Goal: Entertainment & Leisure: Consume media (video, audio)

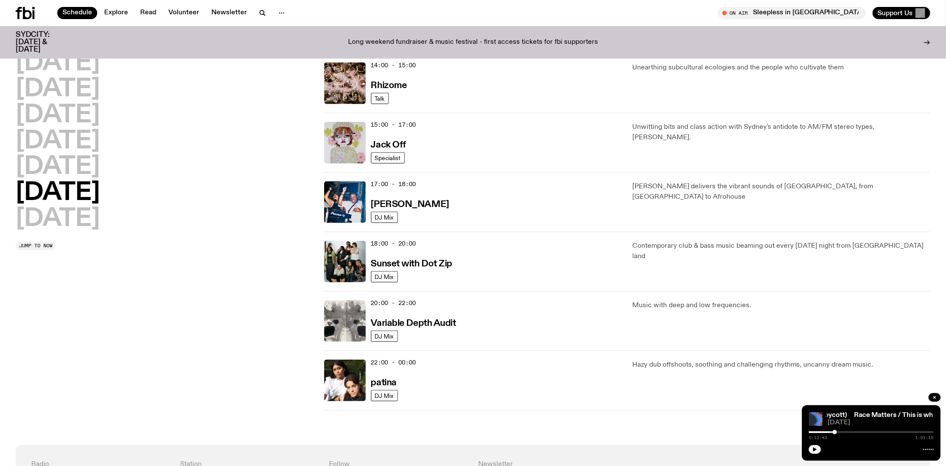
scroll to position [386, 0]
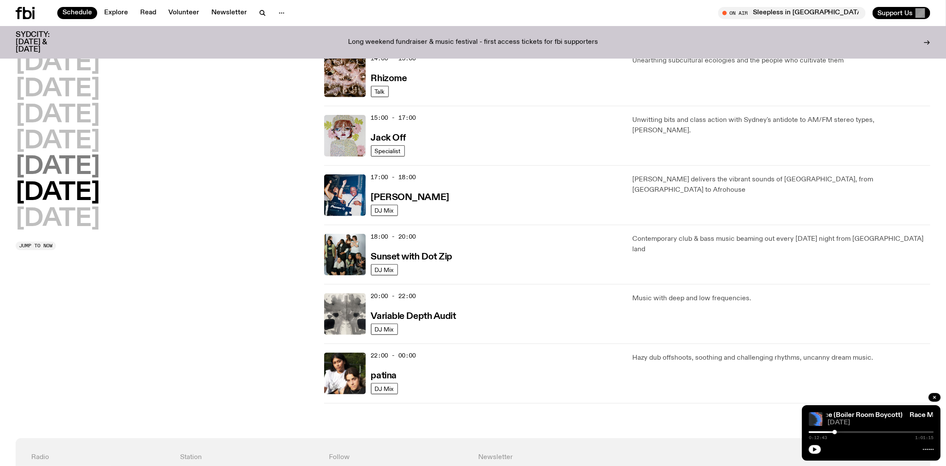
click at [66, 171] on h2 "[DATE]" at bounding box center [58, 167] width 84 height 24
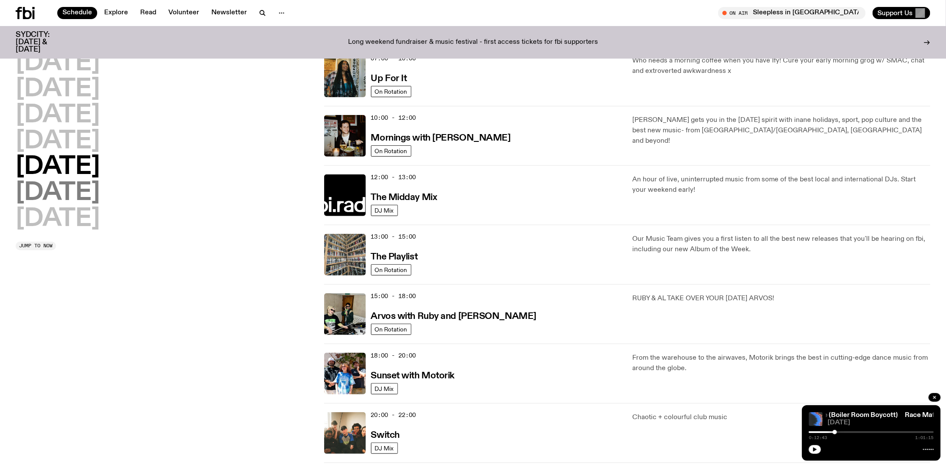
scroll to position [24, 0]
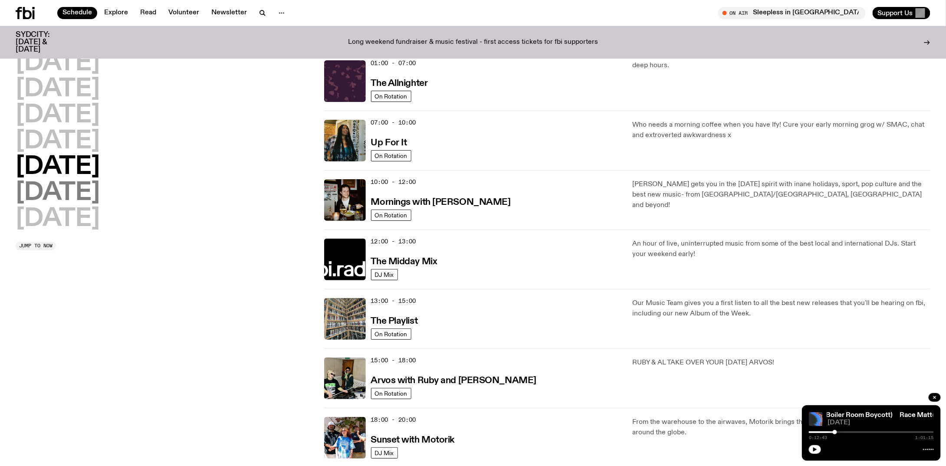
click at [66, 196] on h2 "[DATE]" at bounding box center [58, 193] width 84 height 24
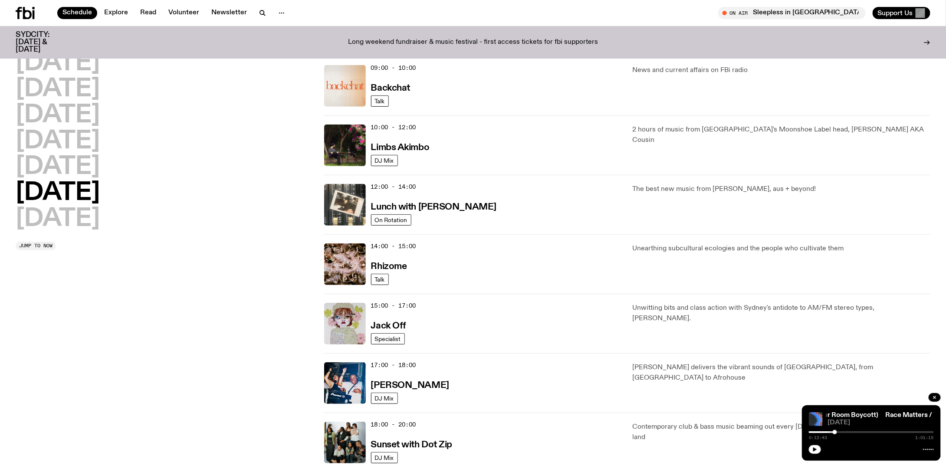
scroll to position [371, 0]
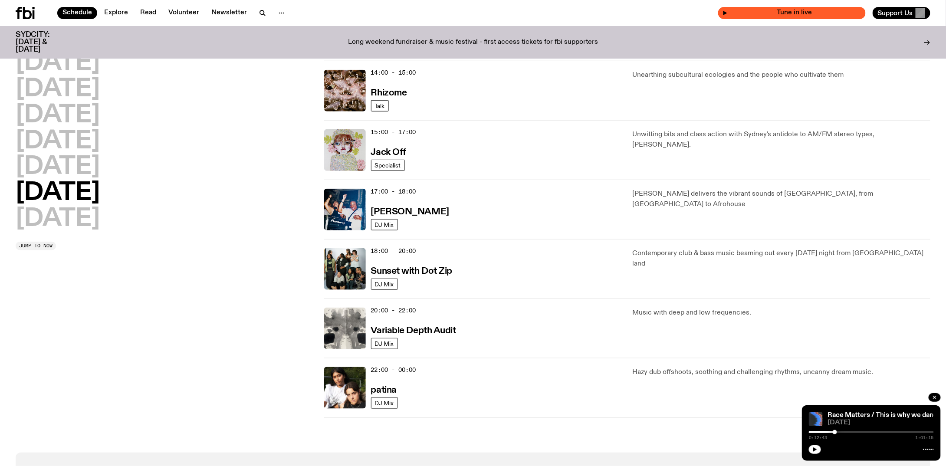
click at [728, 12] on icon "button" at bounding box center [724, 12] width 5 height 5
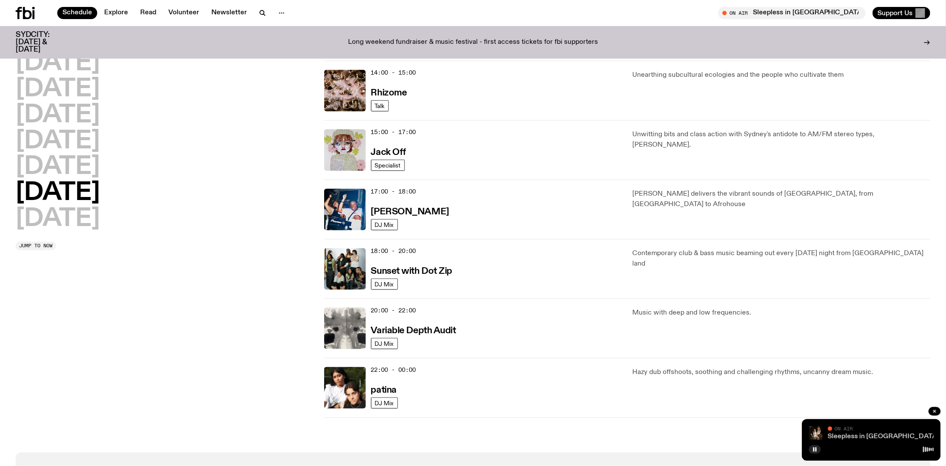
click at [833, 436] on link "Sleepless in [GEOGRAPHIC_DATA]" at bounding box center [884, 436] width 112 height 7
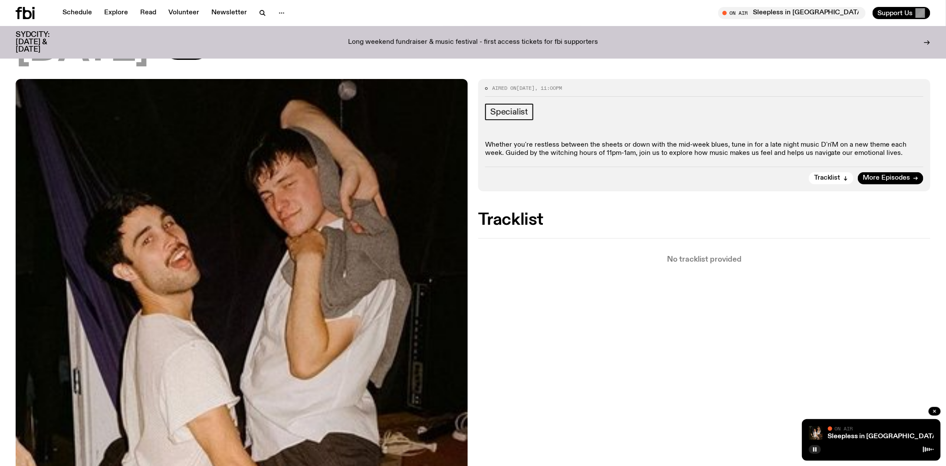
scroll to position [81, 0]
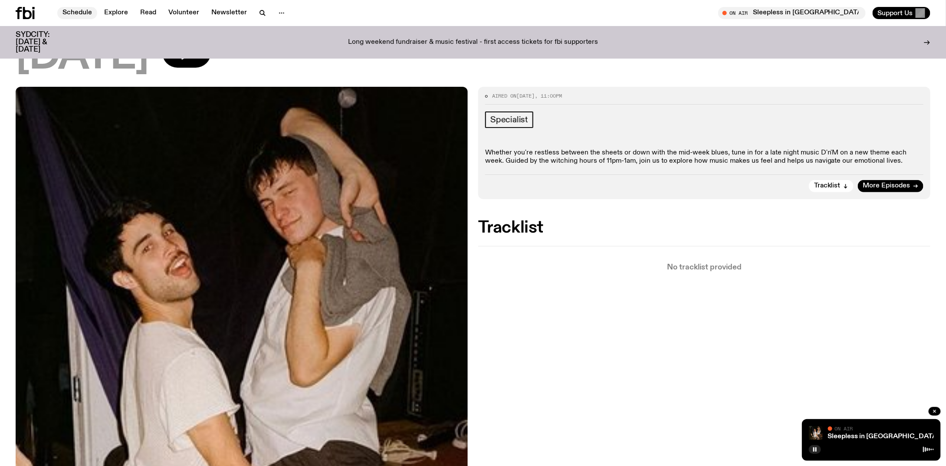
click at [75, 14] on link "Schedule" at bounding box center [77, 13] width 40 height 12
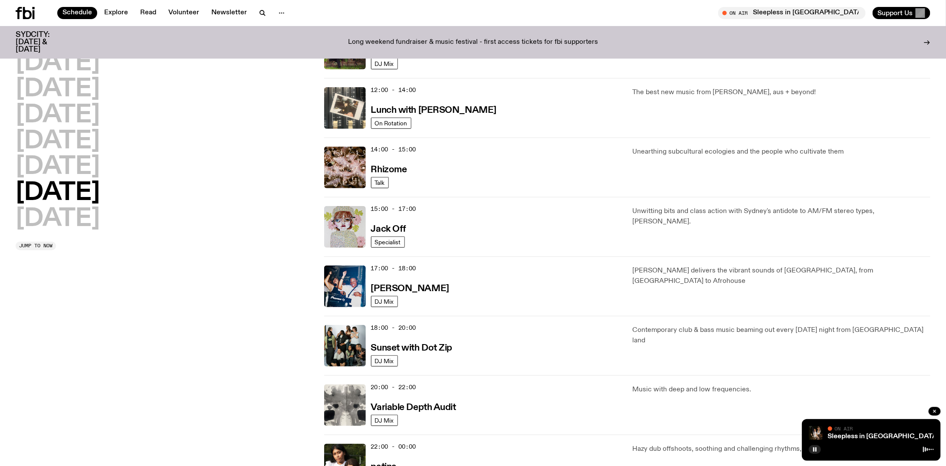
scroll to position [341, 0]
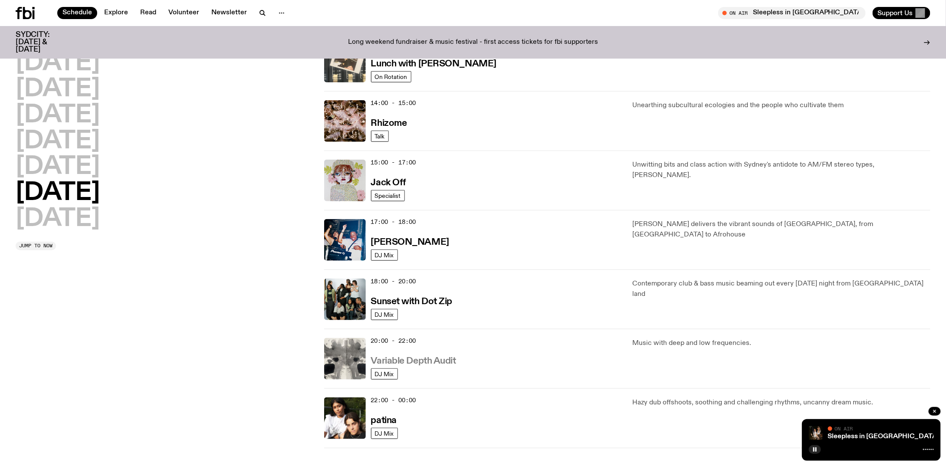
click at [444, 359] on h3 "Variable Depth Audit" at bounding box center [413, 361] width 85 height 9
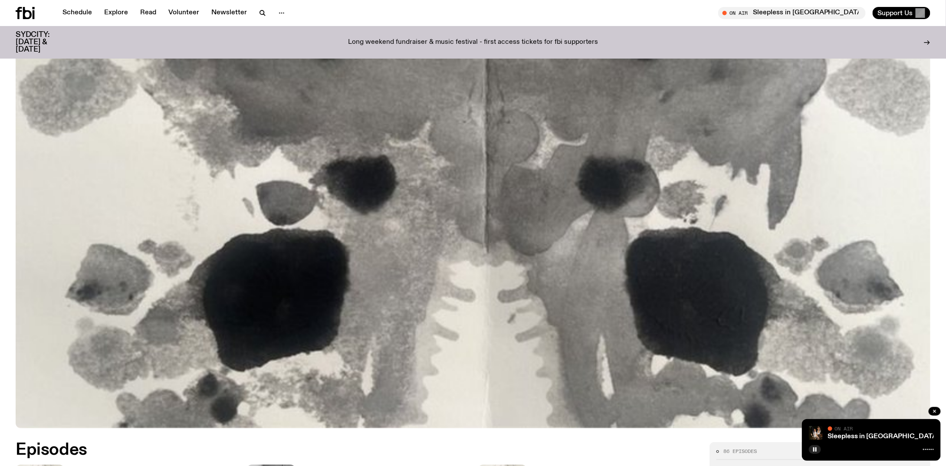
scroll to position [470, 0]
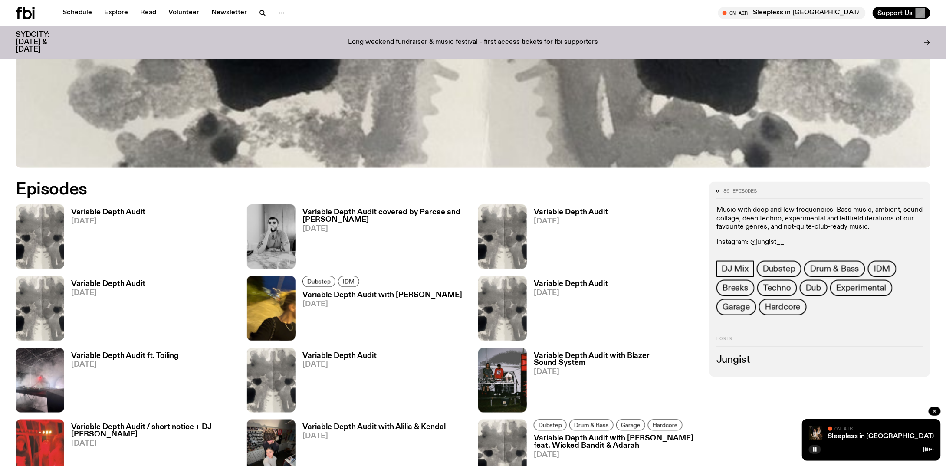
click at [83, 209] on h3 "Variable Depth Audit" at bounding box center [108, 212] width 74 height 7
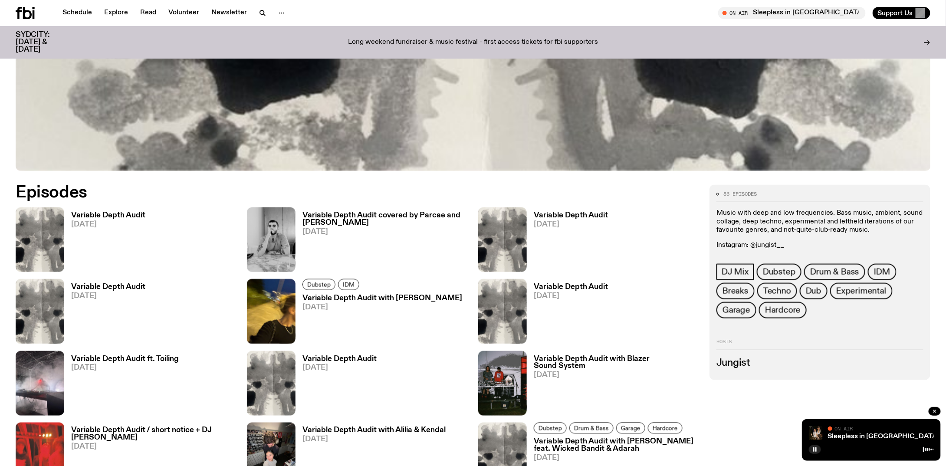
scroll to position [463, 0]
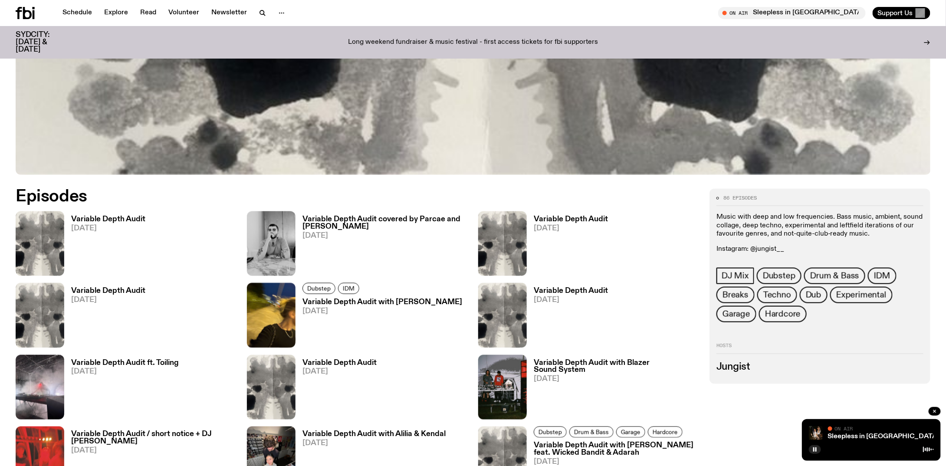
click at [351, 220] on h3 "Variable Depth Audit covered by Parcae and [PERSON_NAME]" at bounding box center [384, 223] width 165 height 15
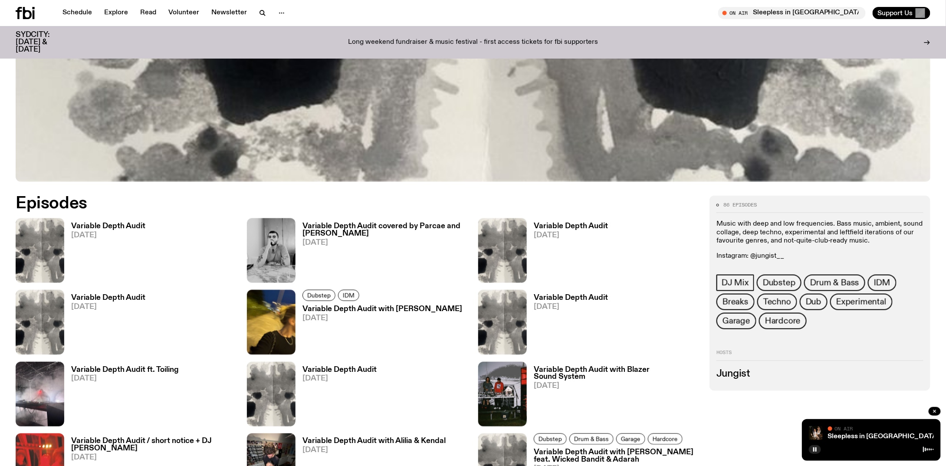
click at [603, 230] on h3 "Variable Depth Audit" at bounding box center [571, 226] width 74 height 7
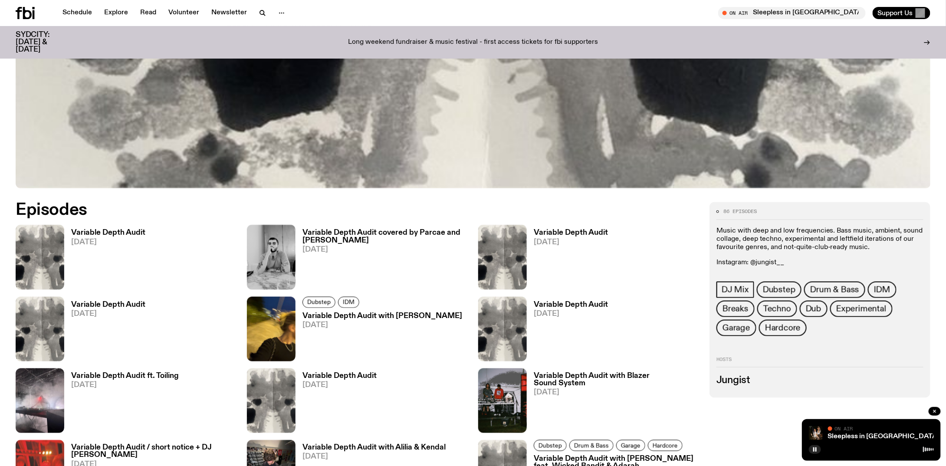
scroll to position [449, 0]
click at [92, 305] on h3 "Variable Depth Audit" at bounding box center [108, 304] width 74 height 7
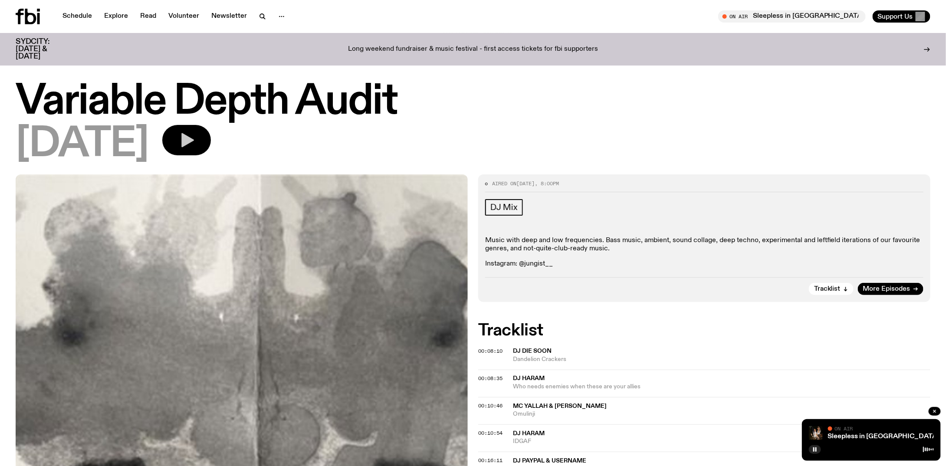
click at [195, 135] on icon "button" at bounding box center [186, 139] width 17 height 17
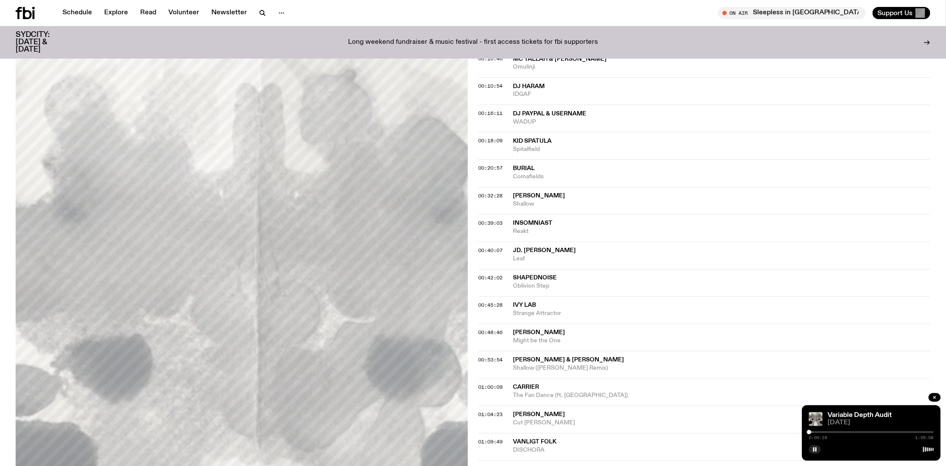
scroll to position [80, 0]
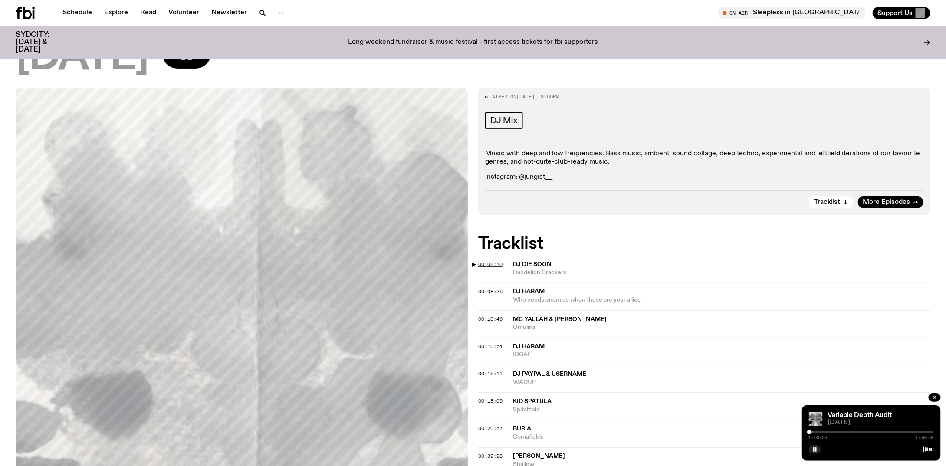
click at [495, 264] on span "00:08:10" at bounding box center [490, 264] width 24 height 7
click at [481, 290] on span "00:08:35" at bounding box center [490, 291] width 24 height 7
click at [486, 318] on span "00:10:46" at bounding box center [490, 318] width 24 height 7
click at [822, 432] on div at bounding box center [820, 432] width 4 height 4
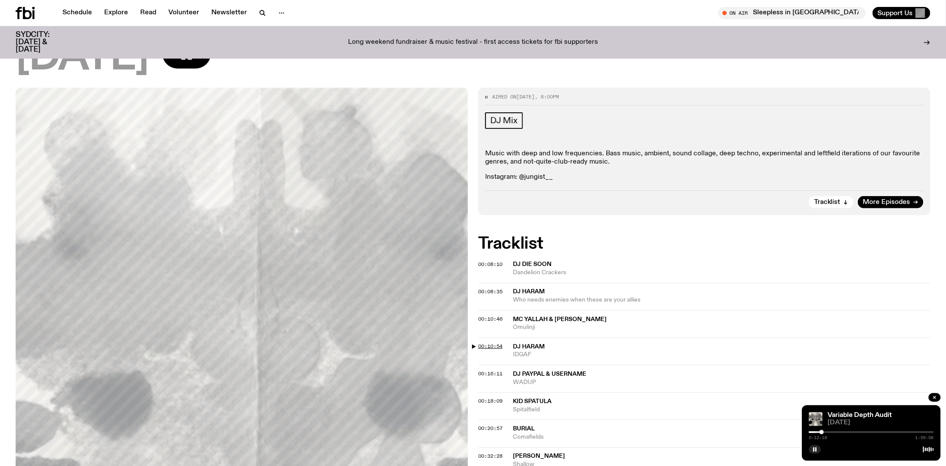
click at [488, 347] on span "00:10:54" at bounding box center [490, 346] width 24 height 7
click at [498, 370] on span "00:16:11" at bounding box center [490, 373] width 24 height 7
click at [488, 397] on span "00:18:09" at bounding box center [490, 400] width 24 height 7
click at [830, 432] on div at bounding box center [828, 432] width 4 height 4
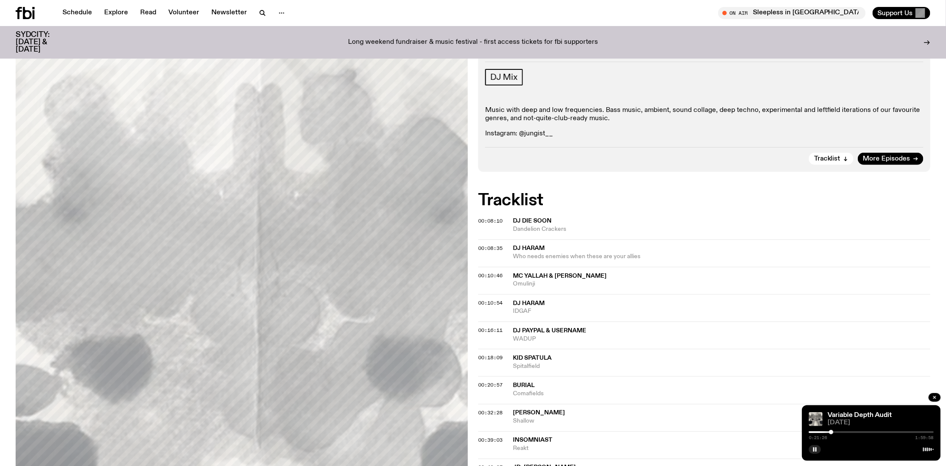
click at [831, 432] on div at bounding box center [831, 432] width 4 height 4
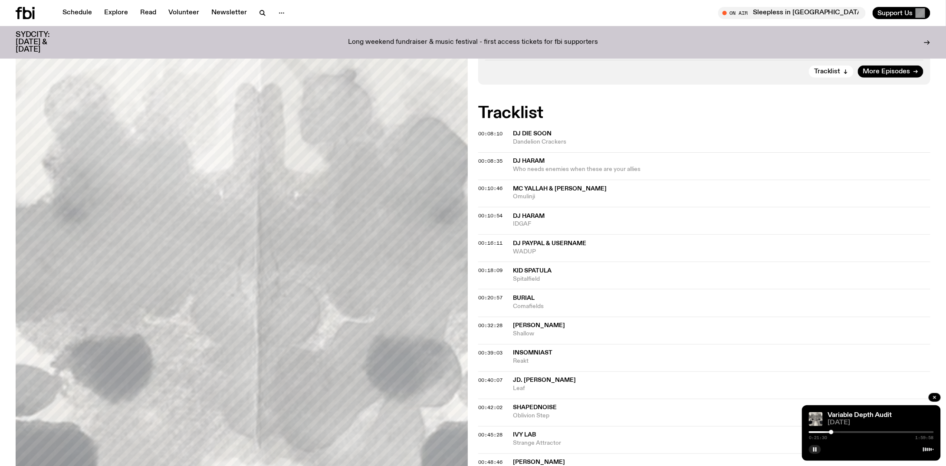
scroll to position [384, 0]
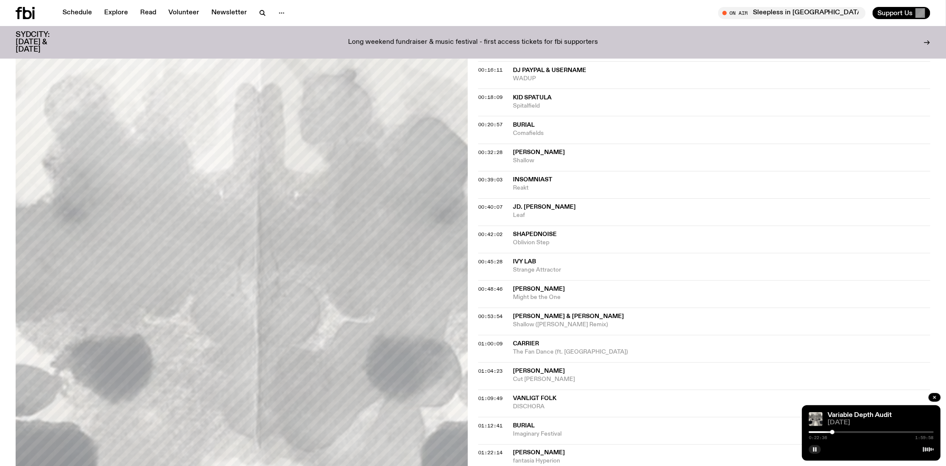
click at [834, 431] on div at bounding box center [832, 432] width 4 height 4
click at [837, 432] on div at bounding box center [871, 432] width 125 height 2
click at [839, 431] on div at bounding box center [871, 432] width 125 height 2
click at [841, 431] on div at bounding box center [839, 432] width 4 height 4
click at [842, 431] on div at bounding box center [840, 432] width 4 height 4
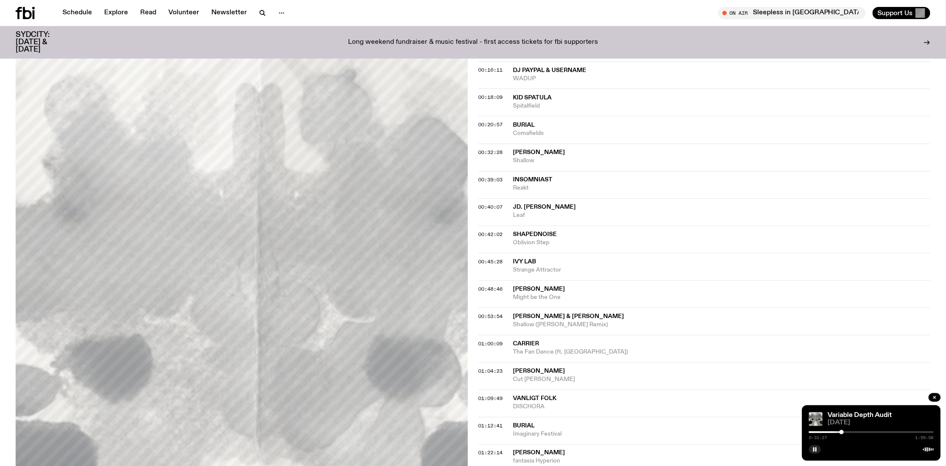
click at [844, 433] on div at bounding box center [841, 432] width 4 height 4
click at [845, 432] on div at bounding box center [843, 432] width 4 height 4
click at [847, 431] on div at bounding box center [845, 432] width 4 height 4
click at [849, 432] on div at bounding box center [871, 432] width 125 height 2
click at [850, 432] on div at bounding box center [849, 432] width 4 height 4
